Goal: Find specific page/section: Find specific page/section

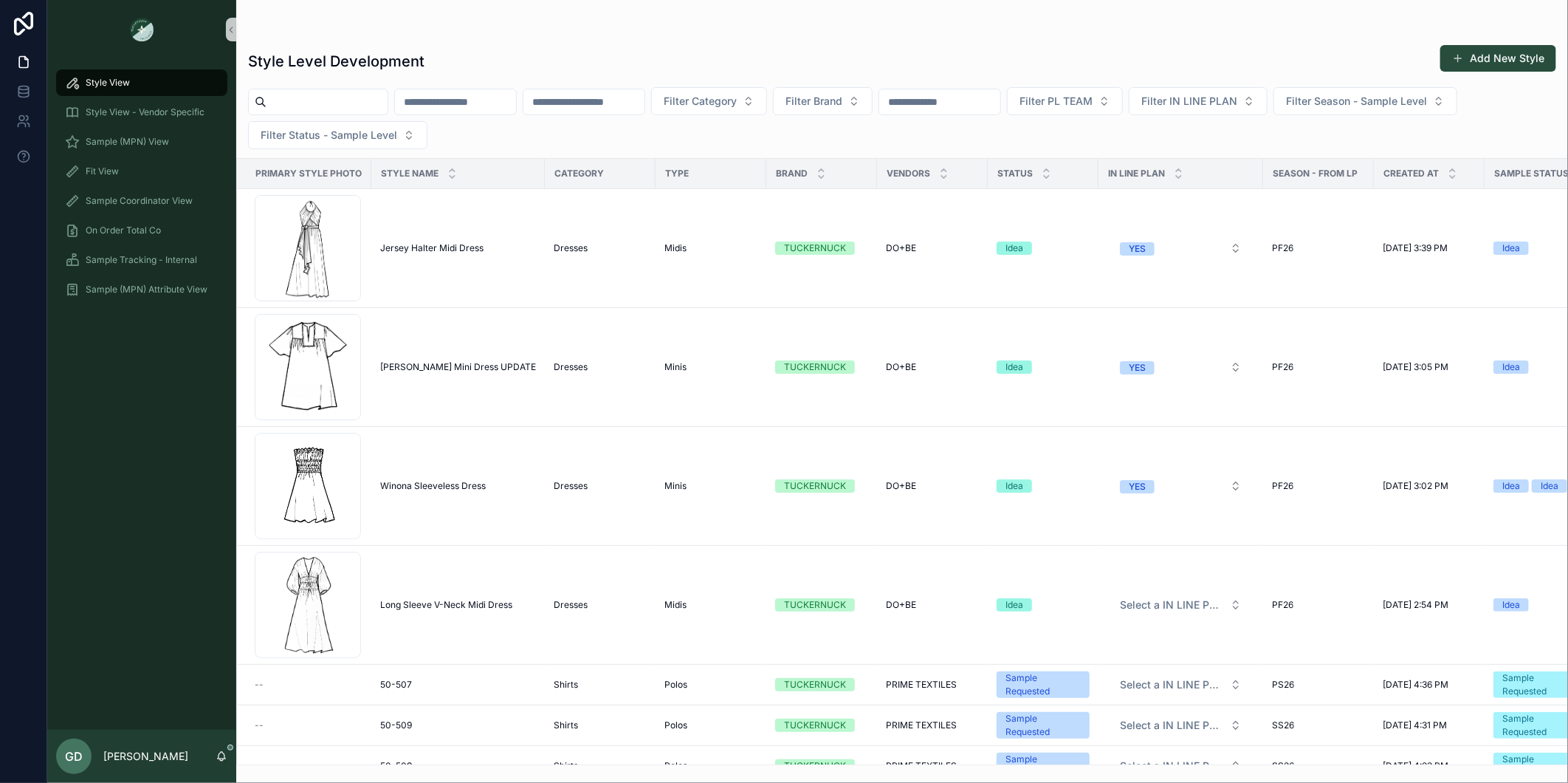
click at [644, 100] on input "scrollable content" at bounding box center [583, 102] width 121 height 20
click at [146, 142] on span "Sample (MPN) View" at bounding box center [127, 141] width 83 height 11
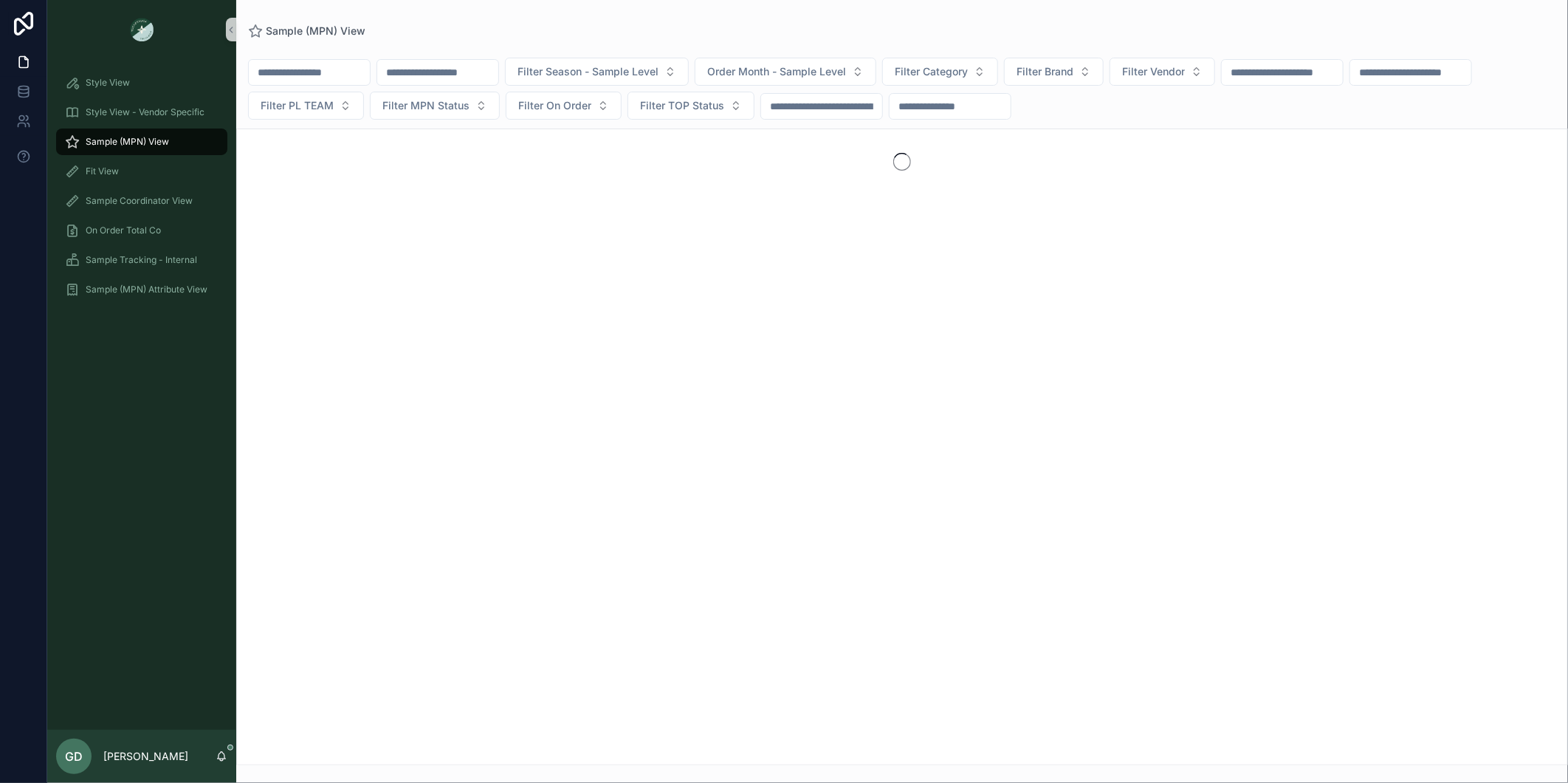
click at [441, 78] on input "scrollable content" at bounding box center [438, 72] width 121 height 20
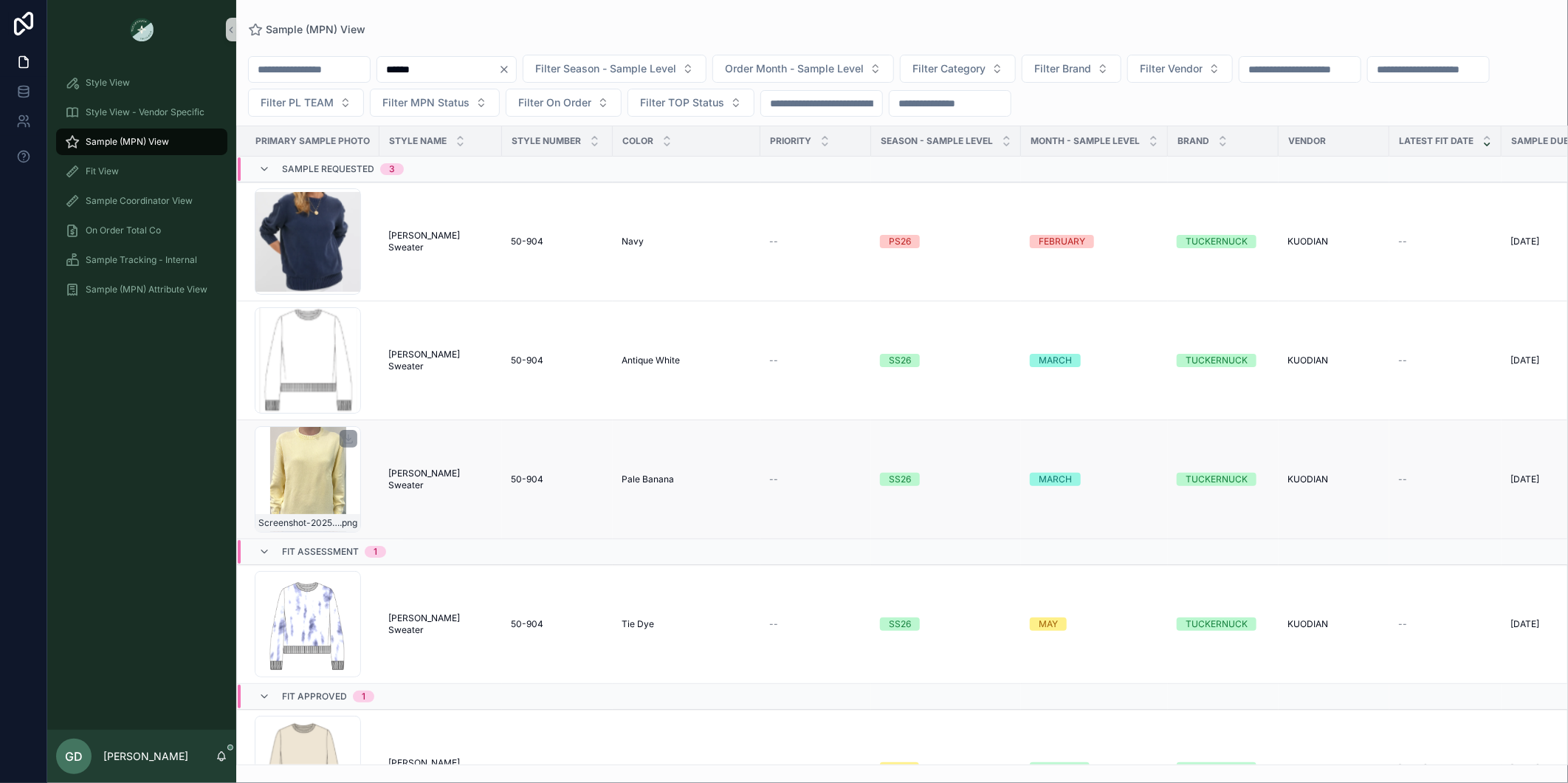
type input "******"
click at [311, 473] on div "Screenshot-2025-09-30-154141 .png" at bounding box center [308, 479] width 106 height 106
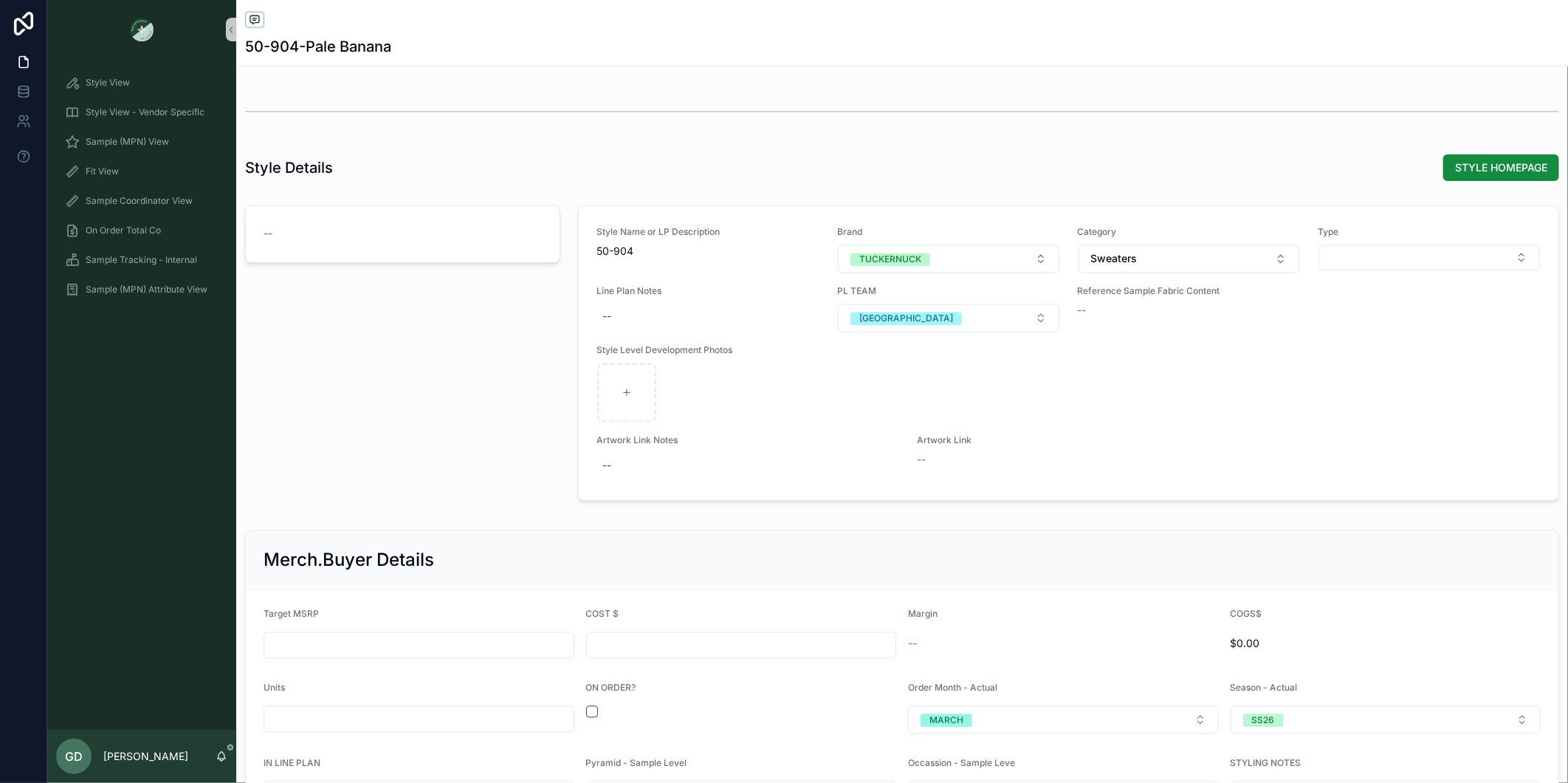
scroll to position [1408, 0]
